Goal: Go to known website: Access a specific website the user already knows

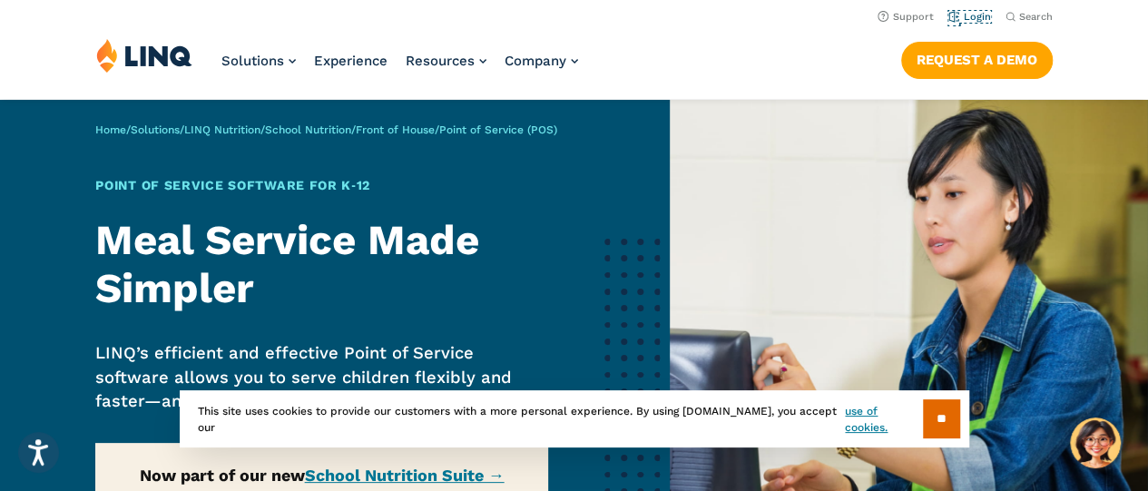
click at [971, 20] on link "Login" at bounding box center [969, 17] width 43 height 12
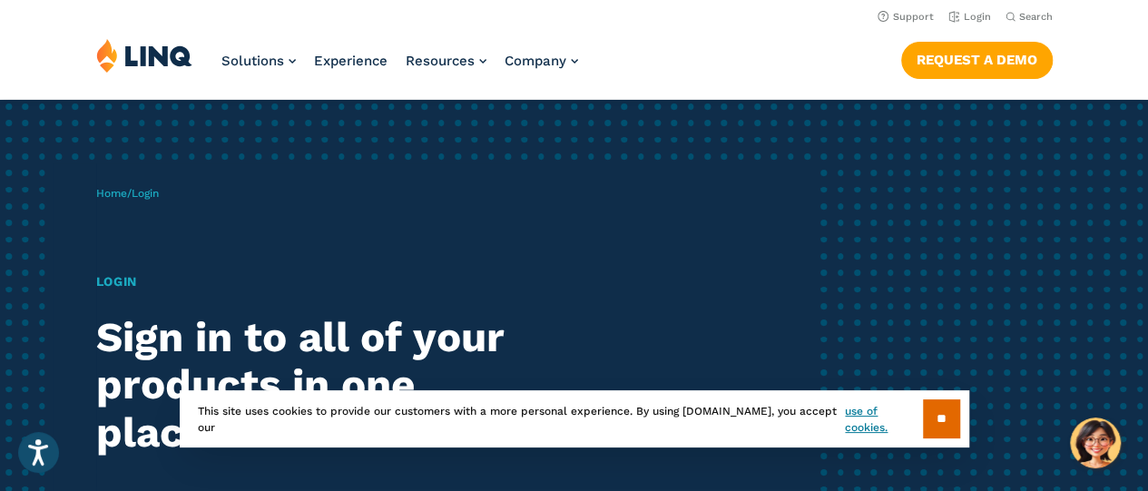
click at [929, 435] on input "**" at bounding box center [941, 418] width 37 height 39
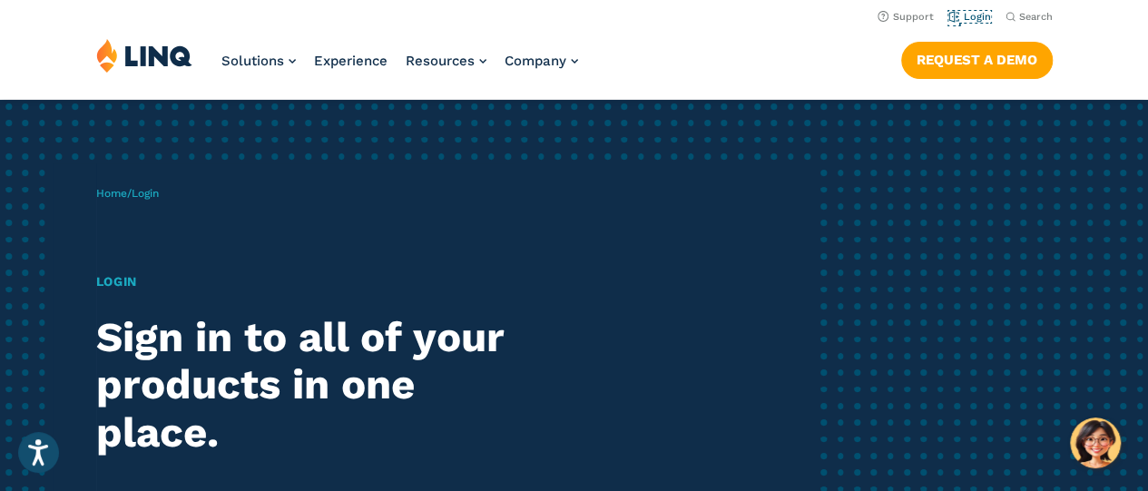
click at [967, 15] on link "Login" at bounding box center [969, 17] width 43 height 12
click at [216, 186] on div "Home / Login Login Sign in to all of your products in one place. LINQ brings to…" at bounding box center [455, 418] width 718 height 510
